Goal: Task Accomplishment & Management: Use online tool/utility

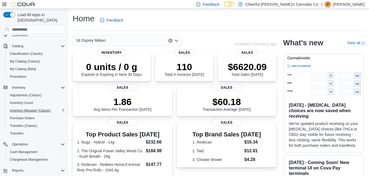
scroll to position [75, 0]
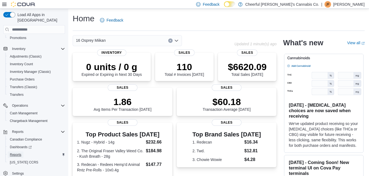
click at [12, 152] on span "Reports" at bounding box center [15, 154] width 11 height 4
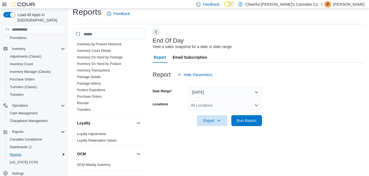
scroll to position [246, 0]
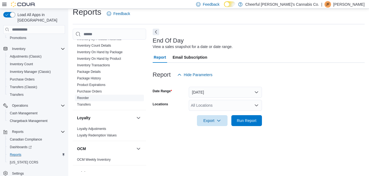
click at [80, 96] on link "Reorder" at bounding box center [83, 98] width 12 height 4
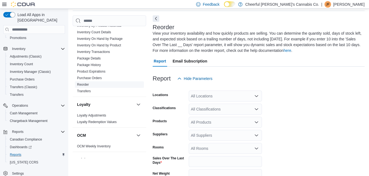
scroll to position [30, 0]
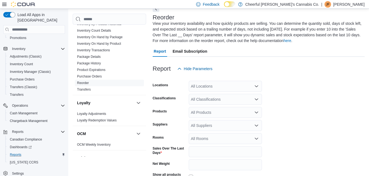
click at [222, 86] on div "All Locations" at bounding box center [224, 86] width 73 height 11
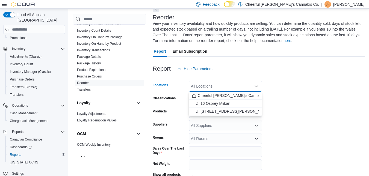
click at [214, 105] on span "16 Osprey Miikan" at bounding box center [215, 103] width 30 height 5
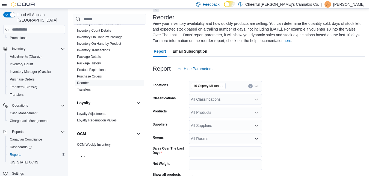
click at [303, 98] on form "Locations 16 Osprey Miikan Classifications All Classifications Products All Pro…" at bounding box center [258, 141] width 212 height 135
click at [232, 98] on div "All Classifications" at bounding box center [224, 99] width 73 height 11
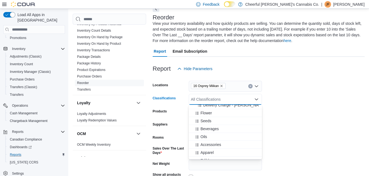
scroll to position [55, 0]
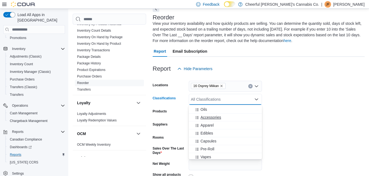
click at [211, 119] on span "Accessories" at bounding box center [210, 117] width 20 height 5
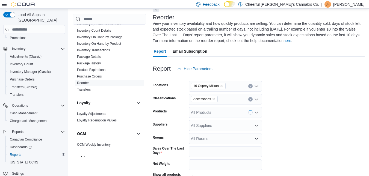
click at [297, 98] on form "Locations 16 Osprey Miikan Classifications Accessories Products All Products Su…" at bounding box center [258, 141] width 212 height 135
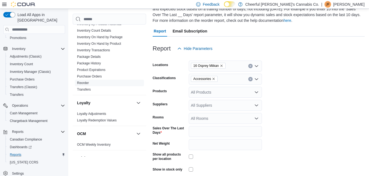
scroll to position [74, 0]
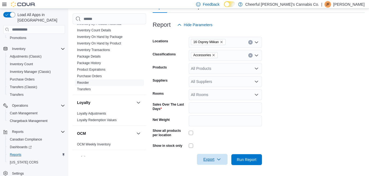
click at [215, 158] on span "Export" at bounding box center [212, 159] width 24 height 11
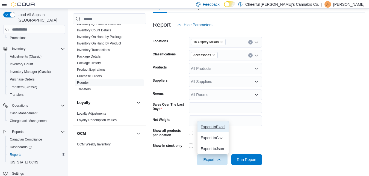
click at [212, 125] on span "Export to Excel" at bounding box center [212, 127] width 25 height 4
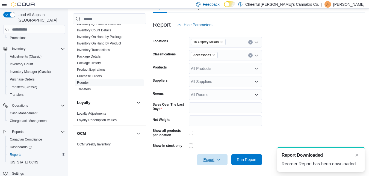
scroll to position [0, 0]
